Goal: Task Accomplishment & Management: Use online tool/utility

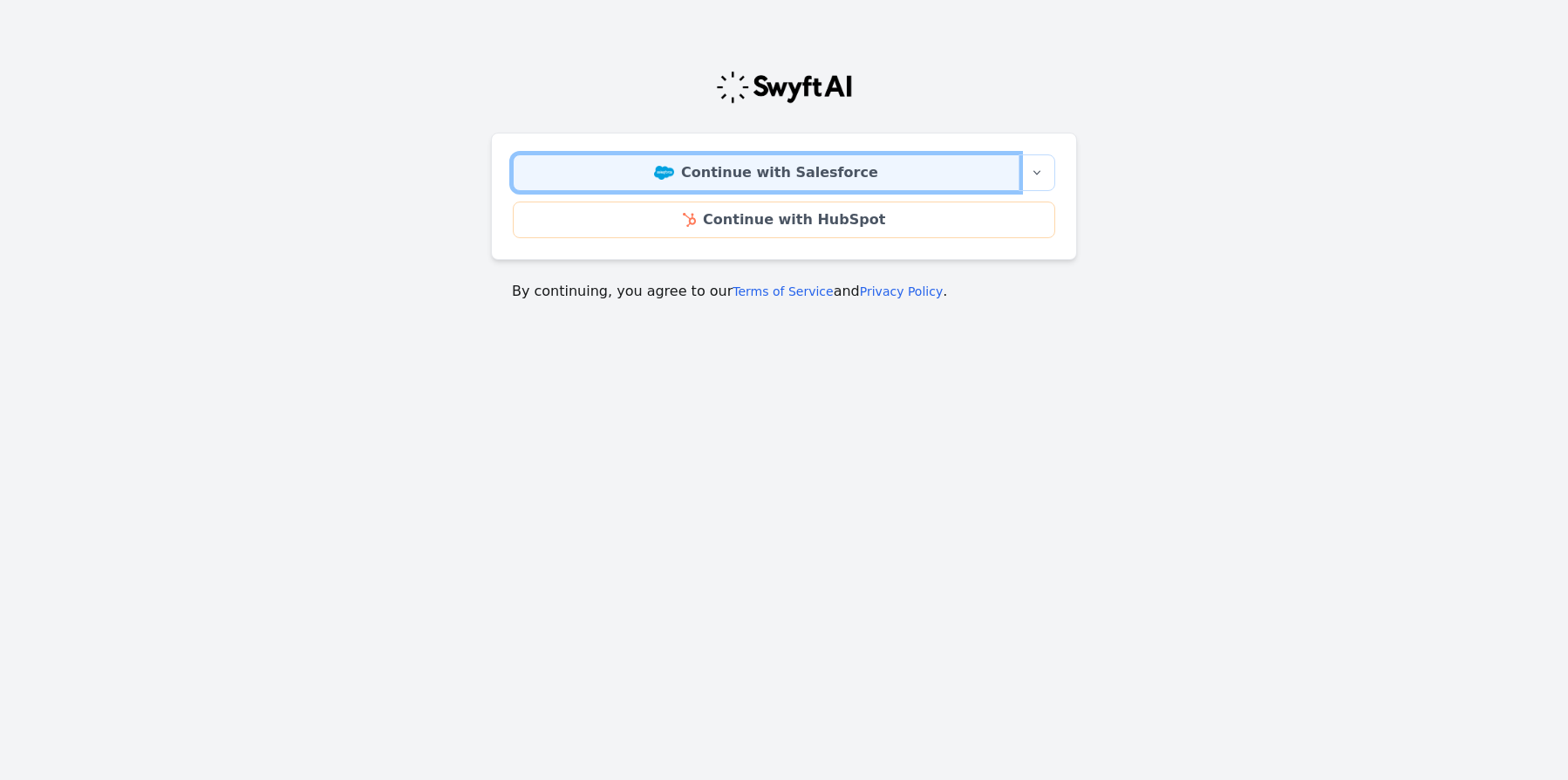
click at [792, 172] on link "Continue with Salesforce" at bounding box center [766, 172] width 507 height 36
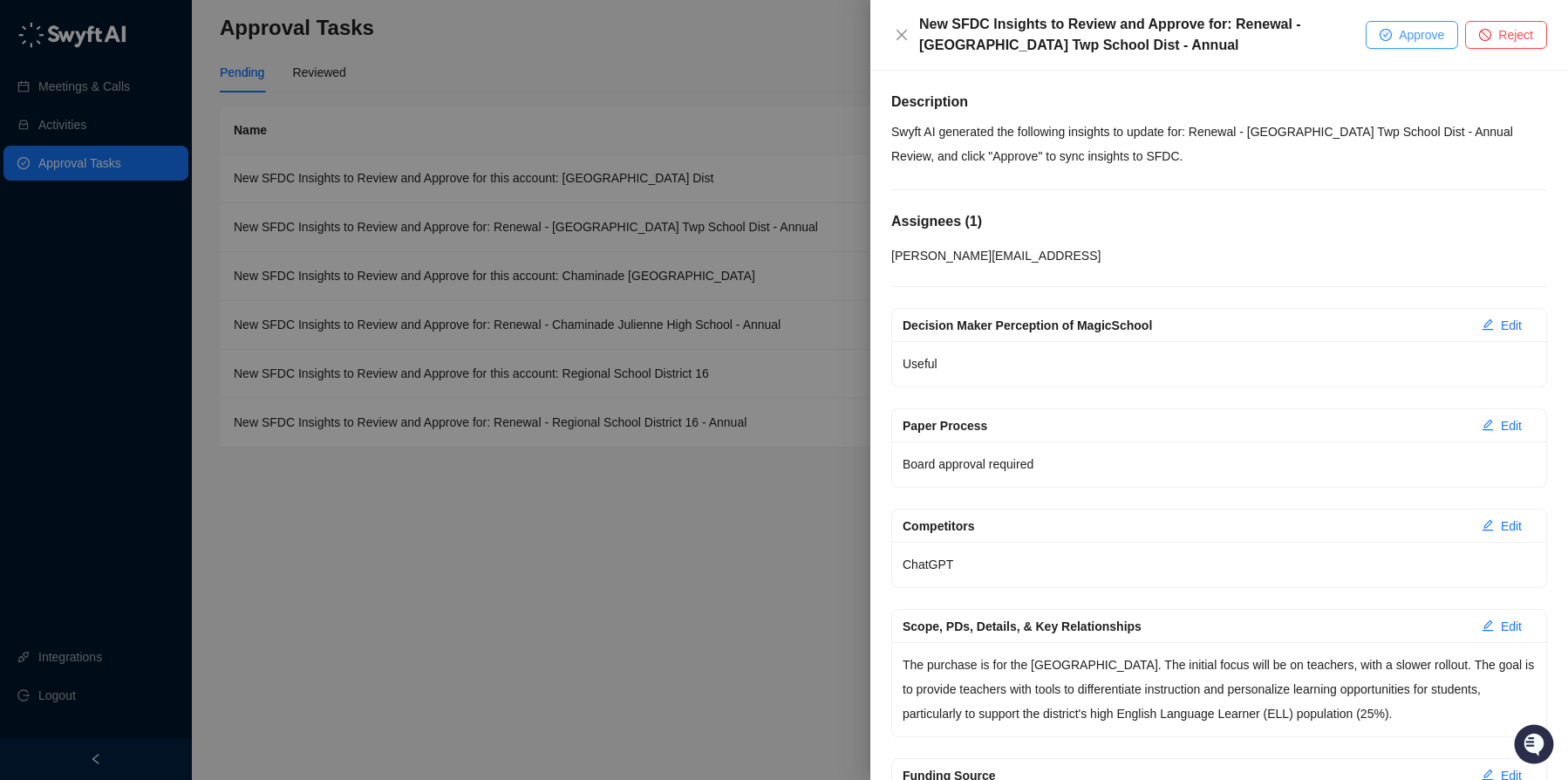
click at [1399, 35] on span "Approve" at bounding box center [1421, 34] width 46 height 20
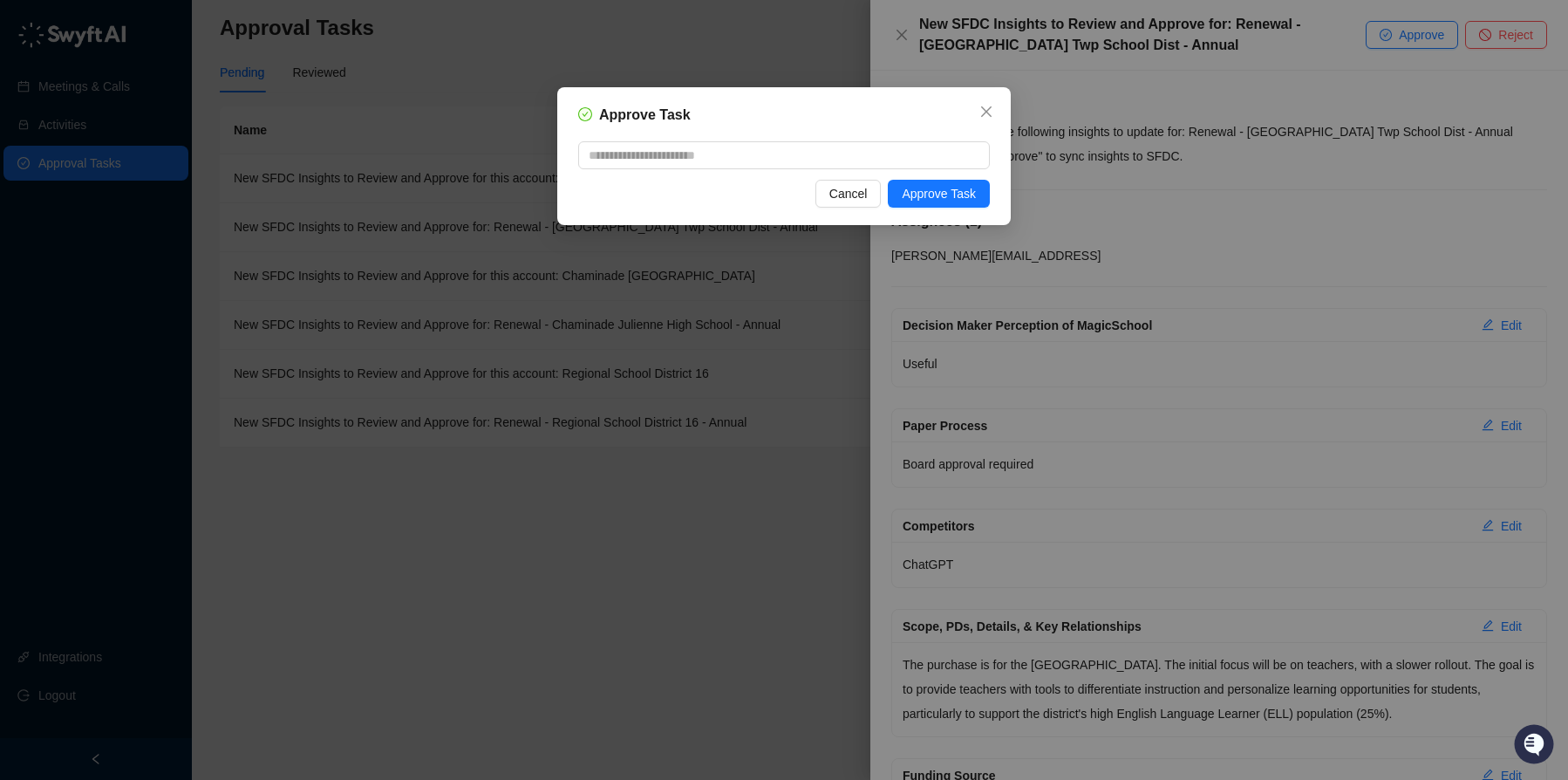
drag, startPoint x: 957, startPoint y: 196, endPoint x: 1062, endPoint y: 205, distance: 105.4
click at [957, 196] on span "Approve Task" at bounding box center [939, 193] width 74 height 20
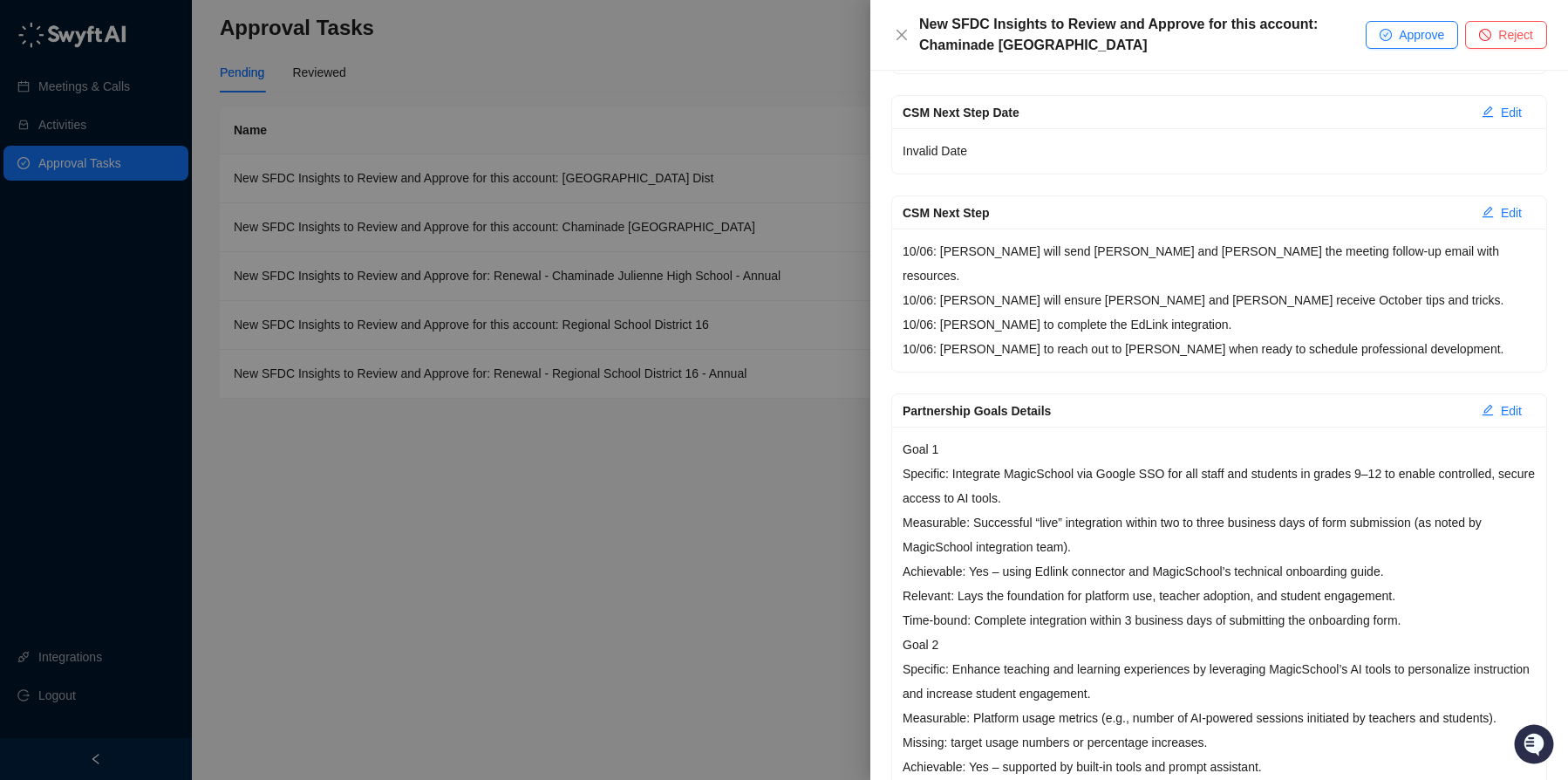
scroll to position [415, 0]
click at [522, 186] on div at bounding box center [784, 390] width 1568 height 780
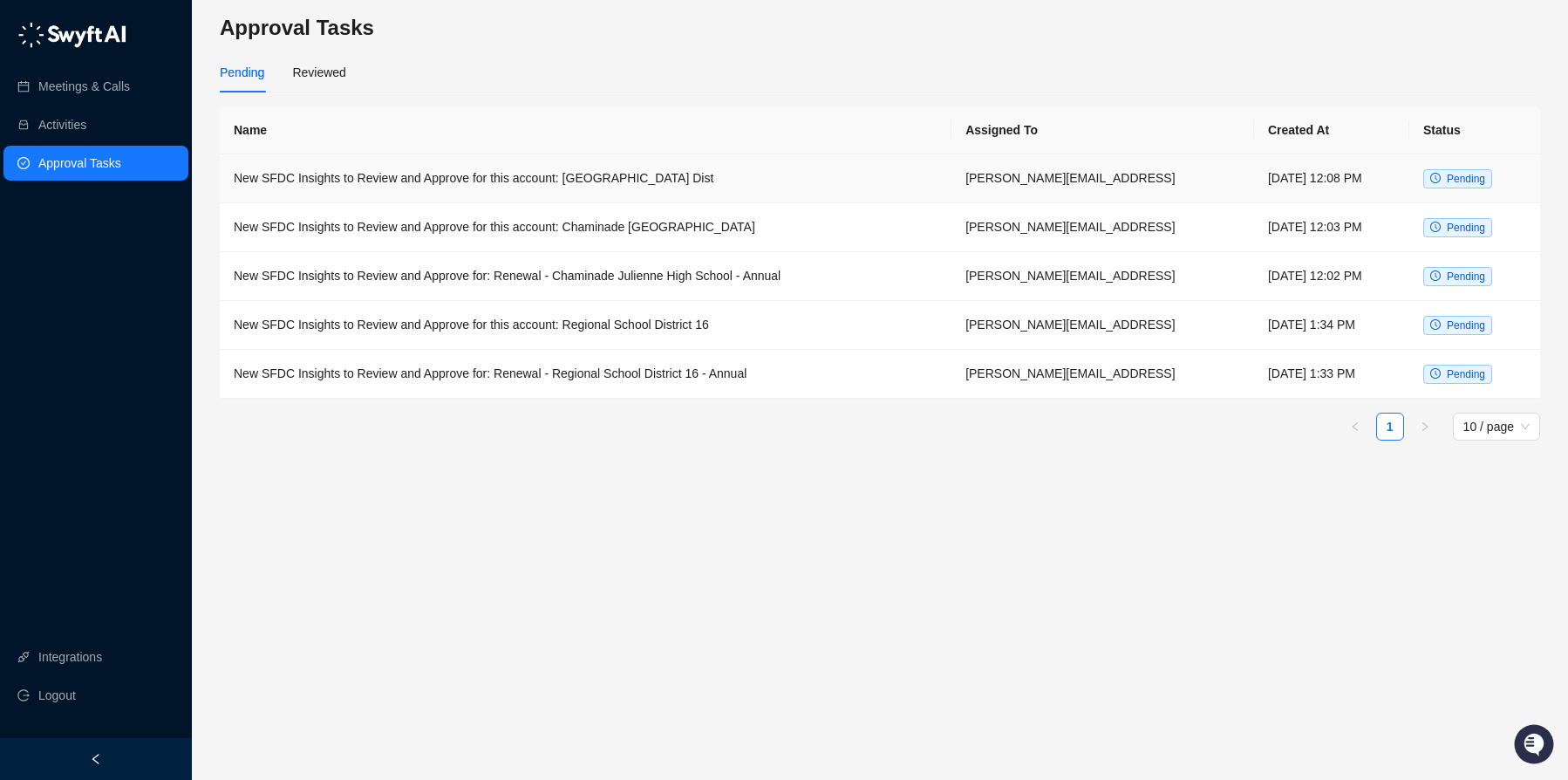
click at [560, 184] on td "New SFDC Insights to Review and Approve for this account: [GEOGRAPHIC_DATA] Dist" at bounding box center [585, 178] width 731 height 49
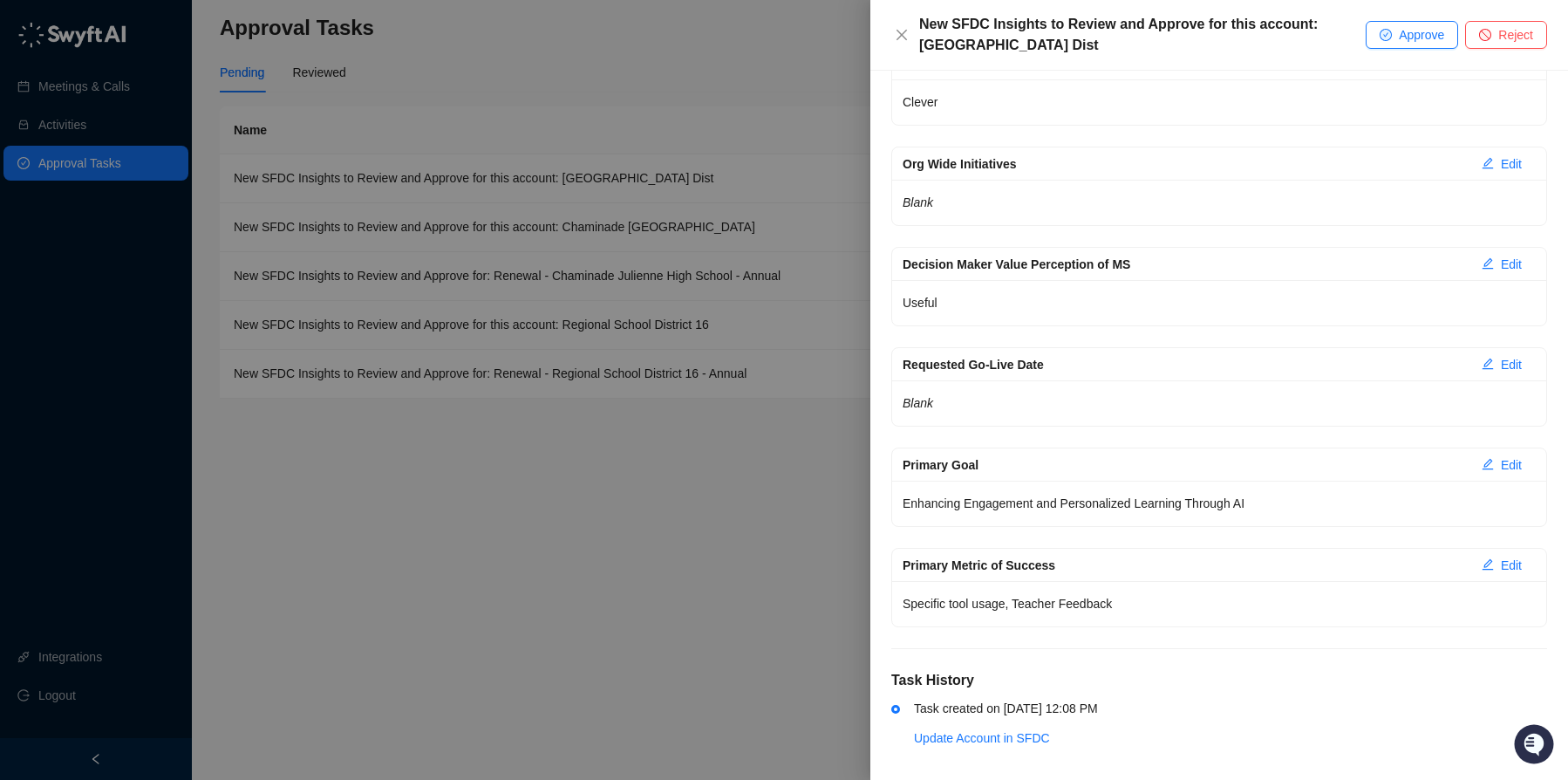
scroll to position [1805, 0]
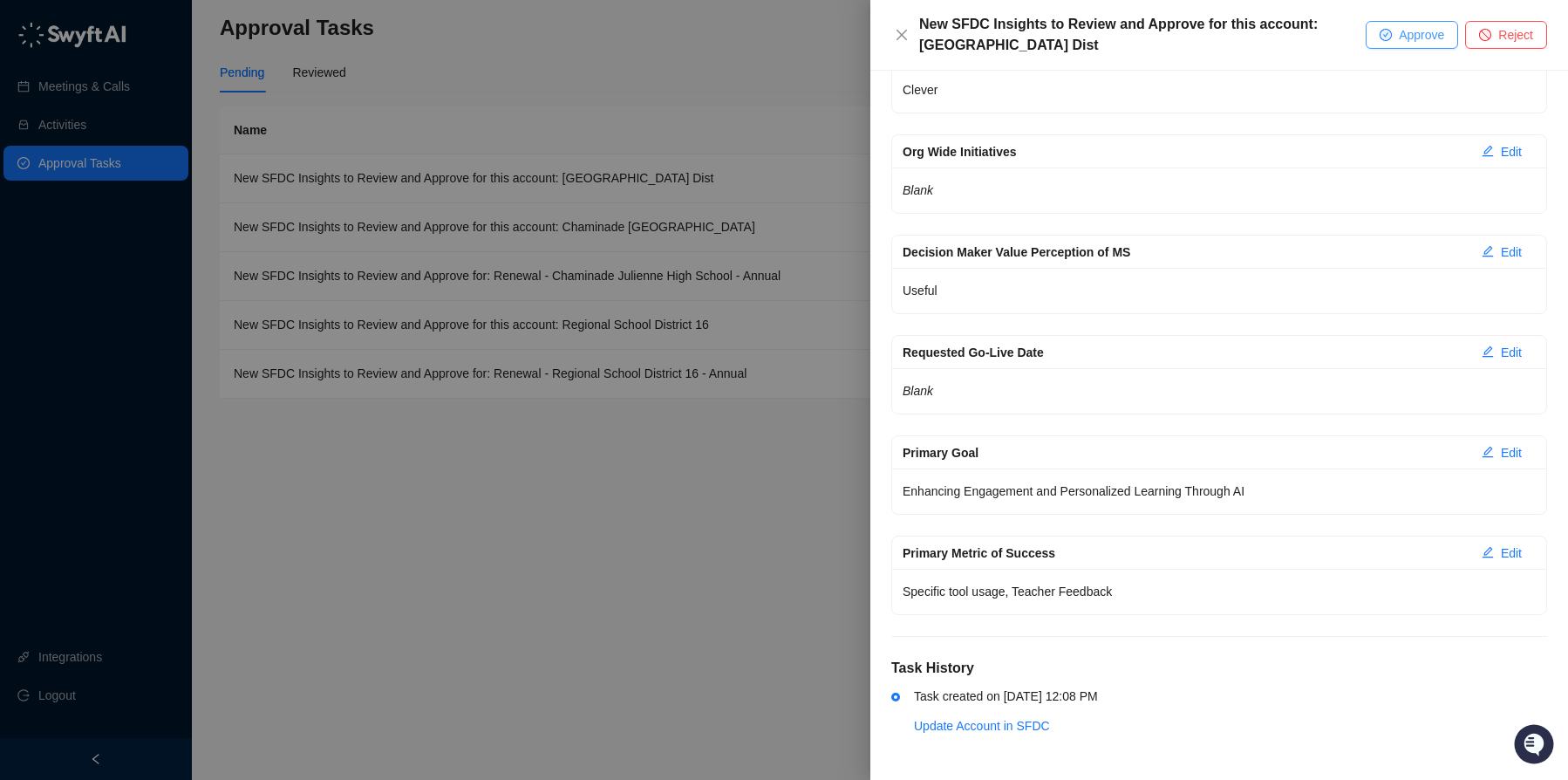
click at [1389, 33] on button "Approve" at bounding box center [1411, 35] width 92 height 28
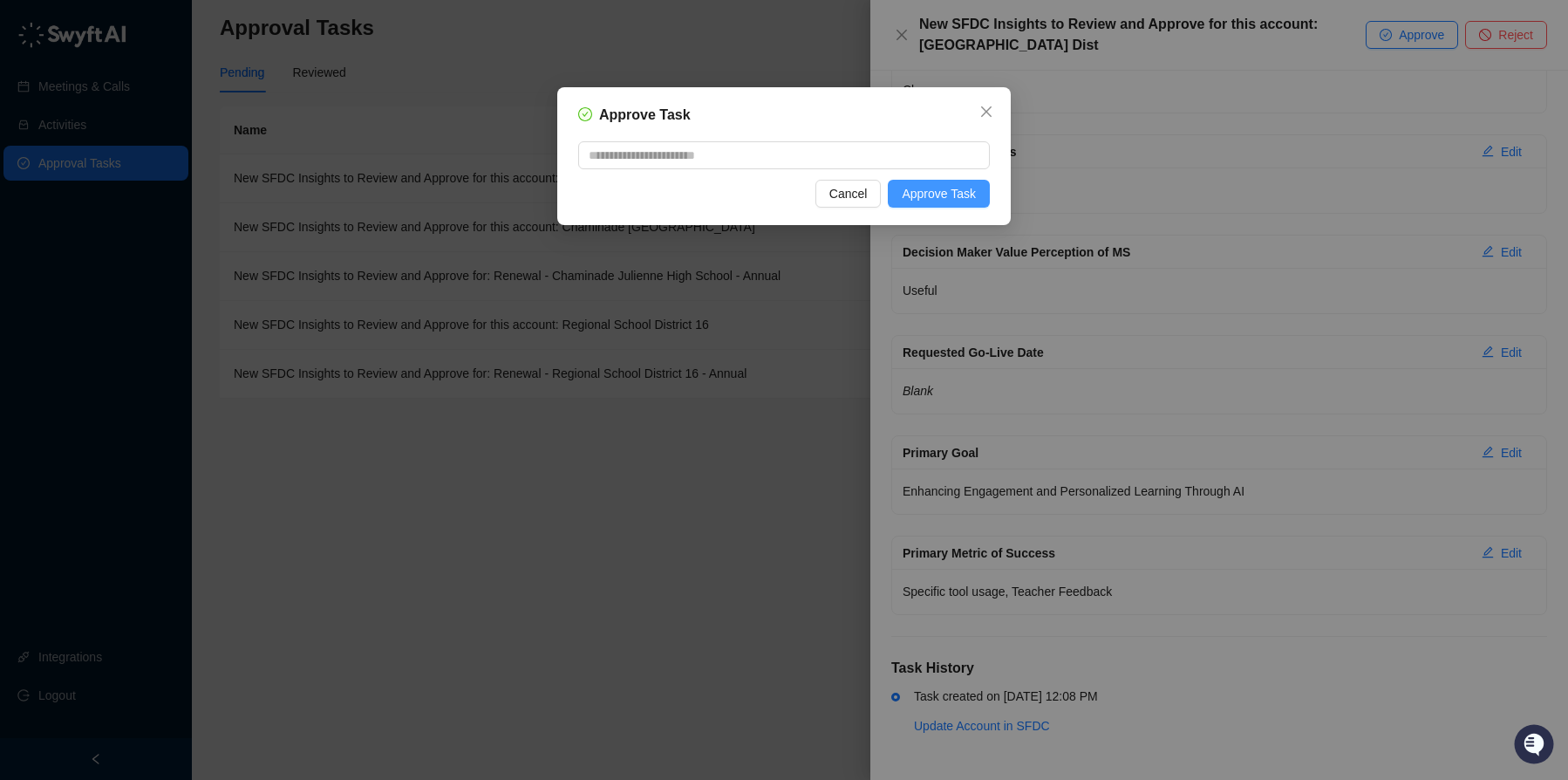
click at [937, 195] on span "Approve Task" at bounding box center [939, 193] width 74 height 20
